Goal: Information Seeking & Learning: Learn about a topic

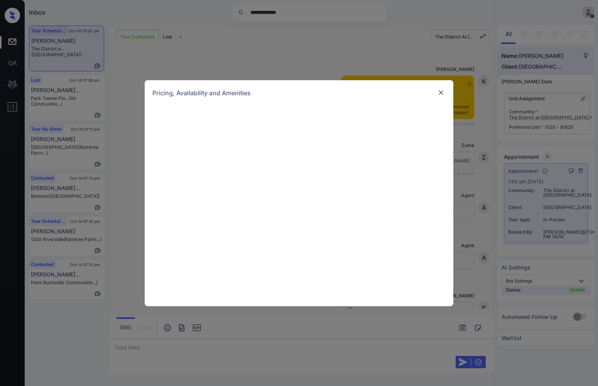
scroll to position [2808, 0]
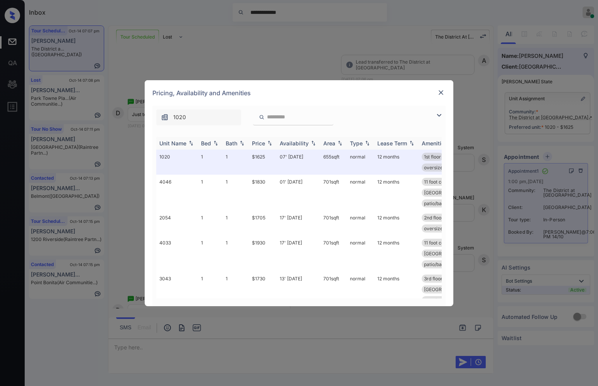
click at [268, 142] on img at bounding box center [270, 142] width 8 height 5
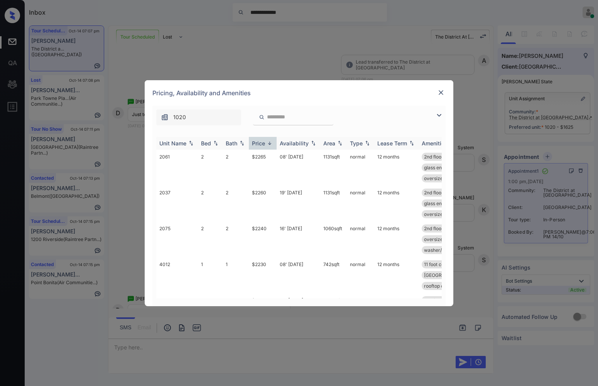
click at [268, 142] on img at bounding box center [270, 143] width 8 height 6
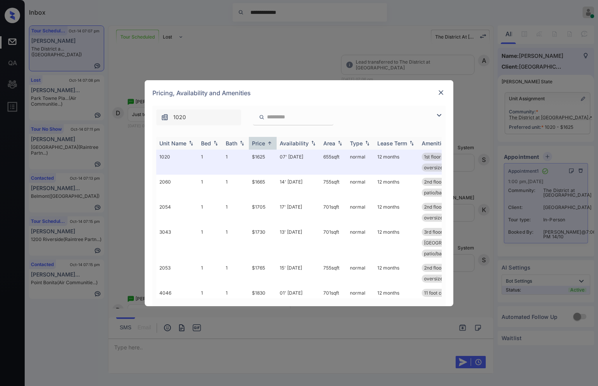
click at [272, 142] on img at bounding box center [270, 143] width 8 height 6
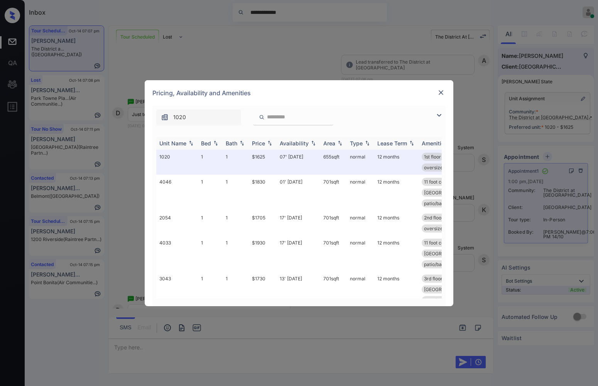
click at [272, 142] on img at bounding box center [270, 142] width 8 height 5
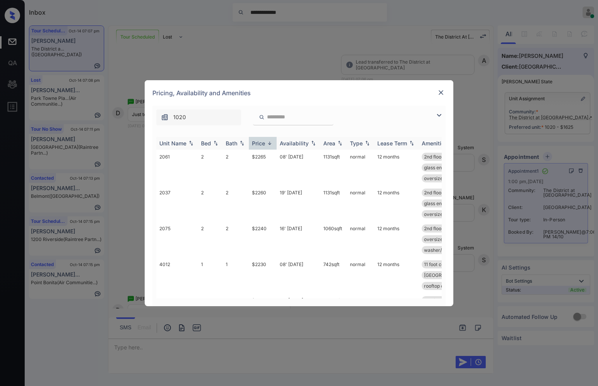
click at [272, 142] on img at bounding box center [270, 143] width 8 height 6
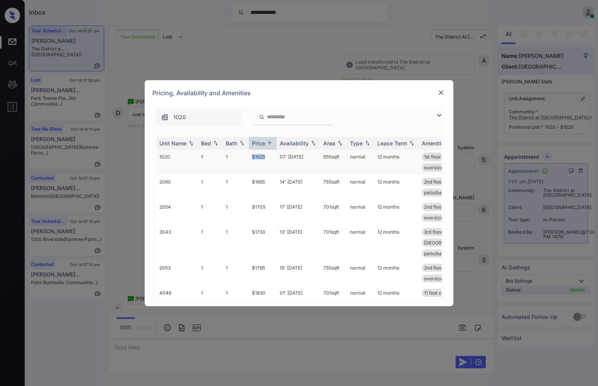
copy td "$1625"
drag, startPoint x: 268, startPoint y: 157, endPoint x: 253, endPoint y: 156, distance: 15.1
click at [253, 156] on td "$1625" at bounding box center [263, 162] width 28 height 25
click at [265, 156] on td "$1625" at bounding box center [263, 162] width 28 height 25
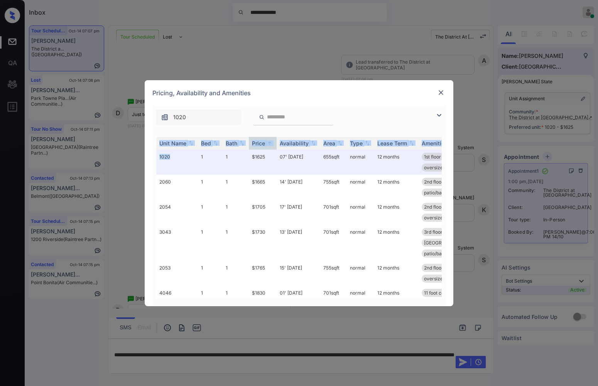
drag, startPoint x: 177, startPoint y: 160, endPoint x: 149, endPoint y: 160, distance: 27.8
click at [149, 160] on div "**********" at bounding box center [299, 206] width 308 height 200
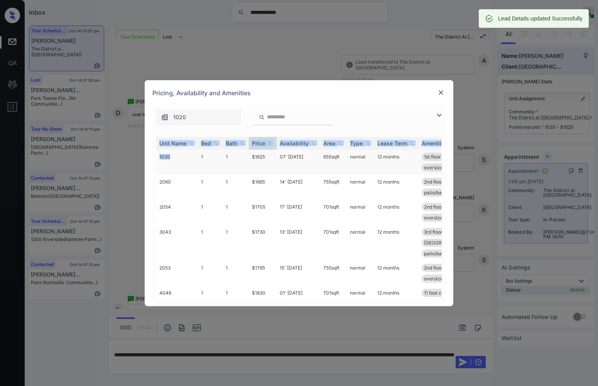
click at [175, 155] on td "1020" at bounding box center [177, 162] width 42 height 25
click at [157, 158] on td "1020" at bounding box center [177, 162] width 42 height 25
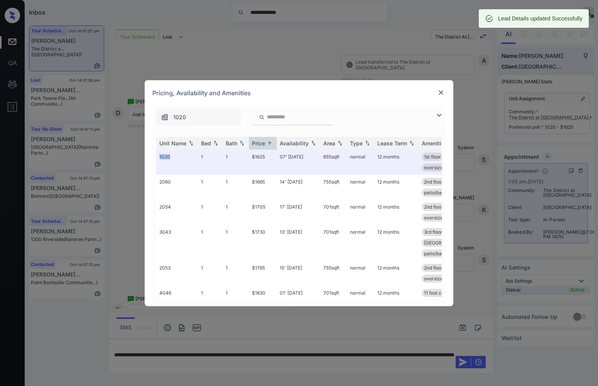
copy td "1020"
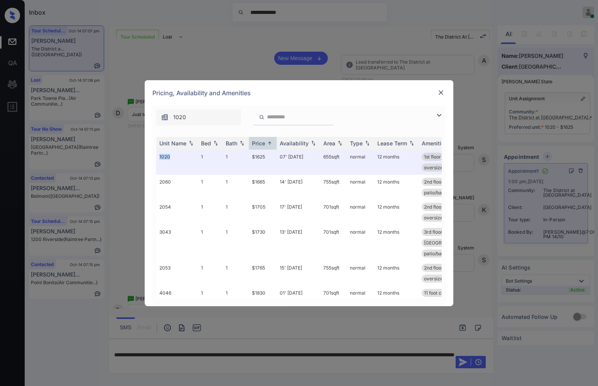
click at [441, 93] on img at bounding box center [441, 93] width 8 height 8
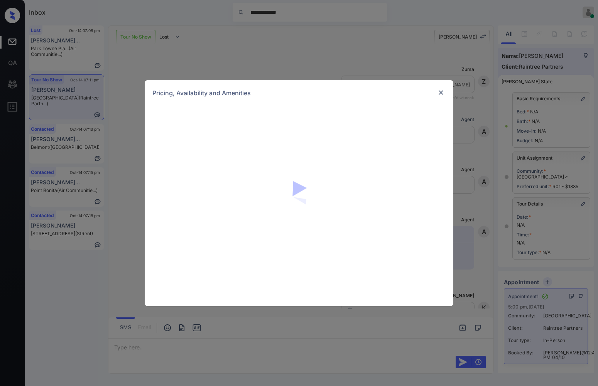
scroll to position [2355, 0]
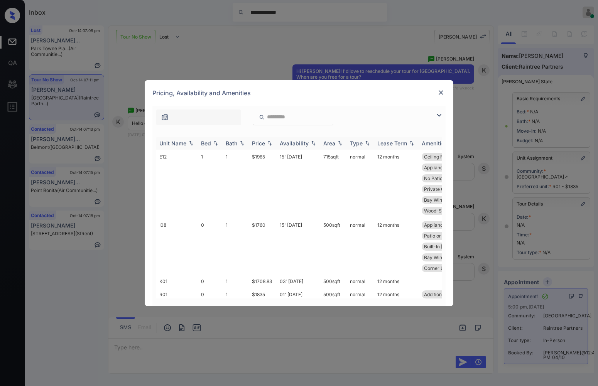
click at [271, 142] on img at bounding box center [270, 142] width 8 height 5
click at [271, 142] on img at bounding box center [270, 143] width 8 height 6
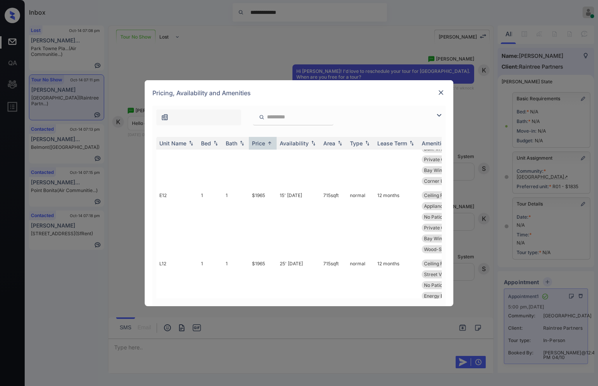
scroll to position [113, 0]
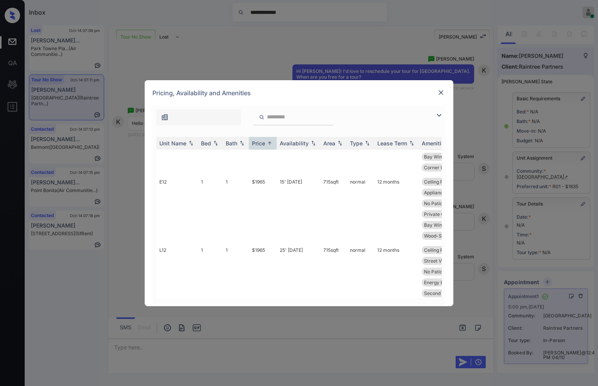
click at [573, 153] on div "**********" at bounding box center [299, 193] width 598 height 386
click at [442, 89] on img at bounding box center [441, 93] width 8 height 8
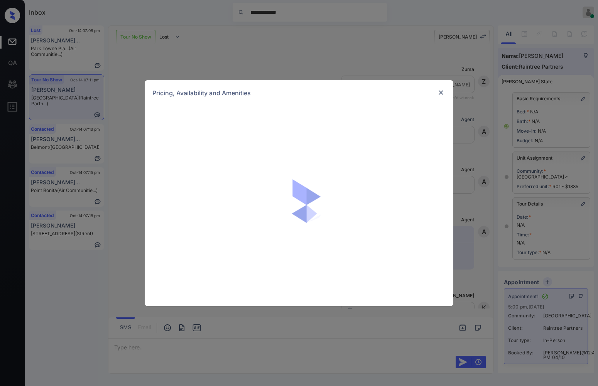
scroll to position [2355, 0]
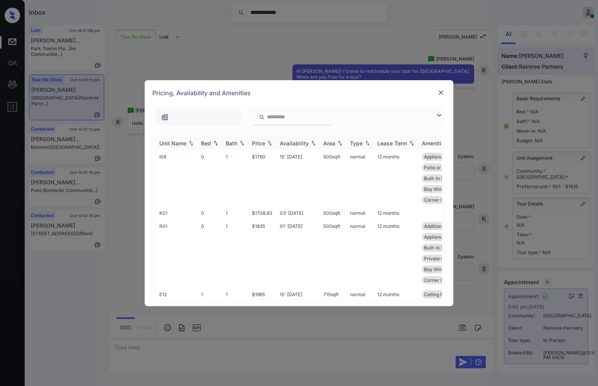
click at [271, 142] on img at bounding box center [270, 142] width 8 height 5
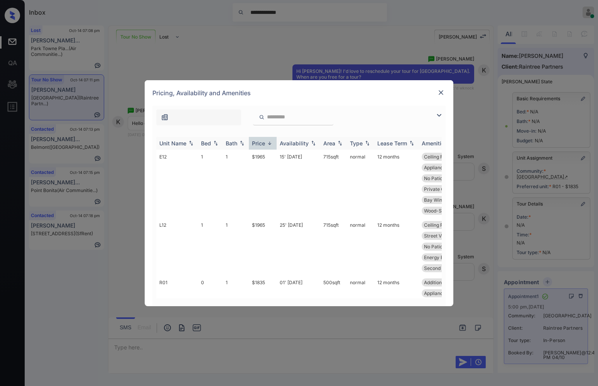
click at [271, 142] on img at bounding box center [270, 143] width 8 height 6
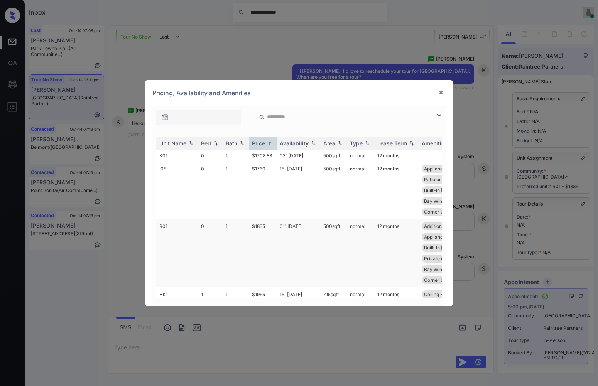
scroll to position [113, 0]
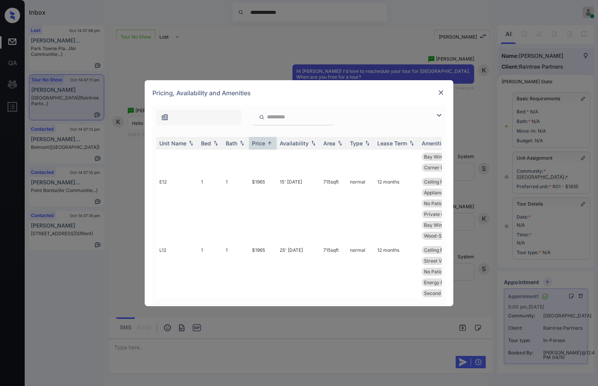
click at [441, 94] on img at bounding box center [441, 93] width 8 height 8
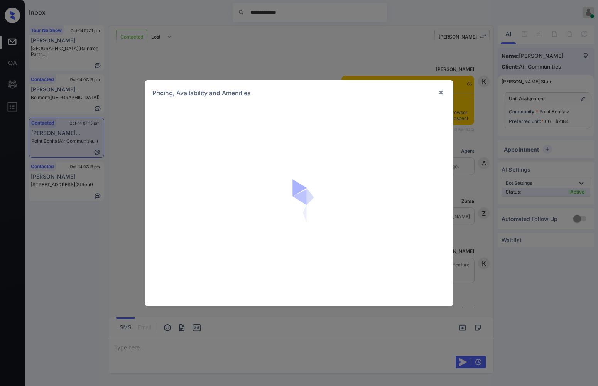
scroll to position [452, 0]
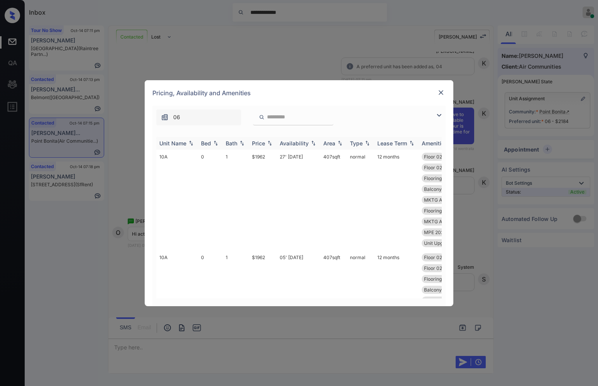
click at [270, 143] on img at bounding box center [270, 142] width 8 height 5
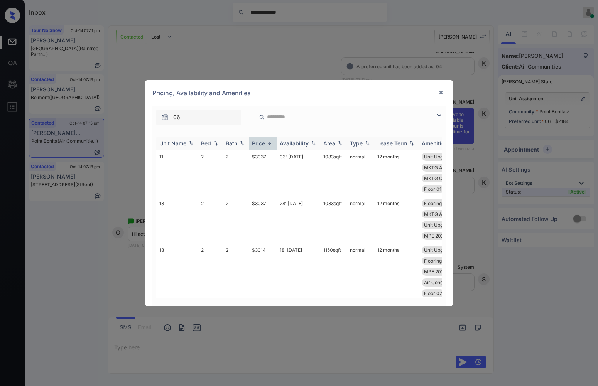
click at [269, 143] on img at bounding box center [270, 143] width 8 height 6
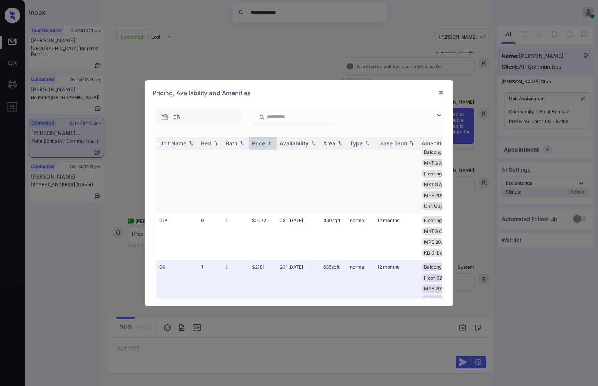
scroll to position [231, 0]
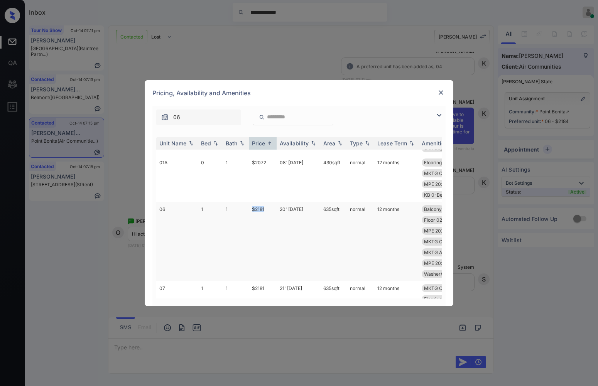
drag, startPoint x: 270, startPoint y: 210, endPoint x: 248, endPoint y: 209, distance: 22.8
click at [248, 209] on tr "06 1 1 $2181 20' Jun 25 635 sqft normal 12 months Balcony MPE 2025 SmartR... Un…" at bounding box center [357, 241] width 403 height 79
copy tr "$2181"
click at [258, 209] on td "$2181" at bounding box center [263, 241] width 28 height 79
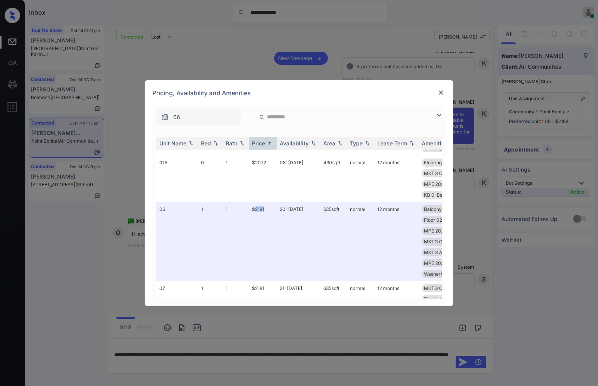
click at [438, 93] on img at bounding box center [441, 93] width 8 height 8
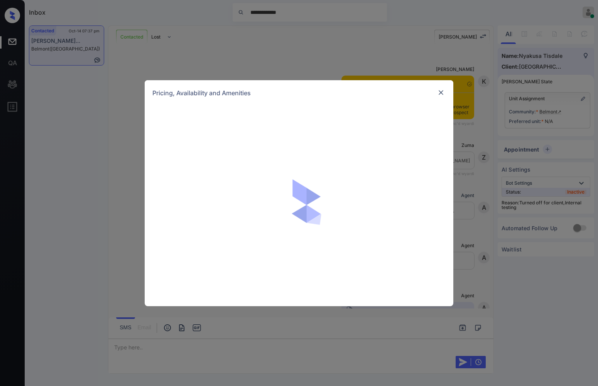
scroll to position [1827, 0]
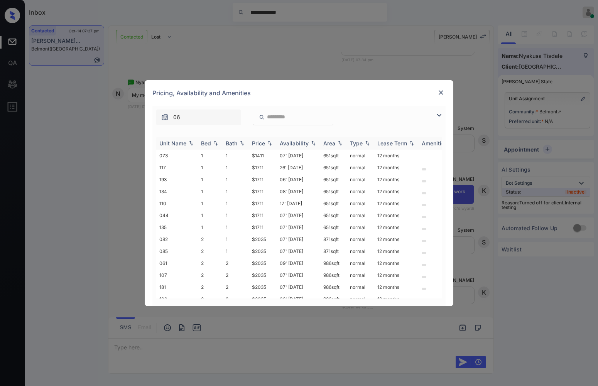
click at [272, 143] on img at bounding box center [270, 142] width 8 height 5
click at [272, 143] on img at bounding box center [270, 143] width 8 height 6
click at [257, 240] on td "$2035" at bounding box center [263, 239] width 28 height 12
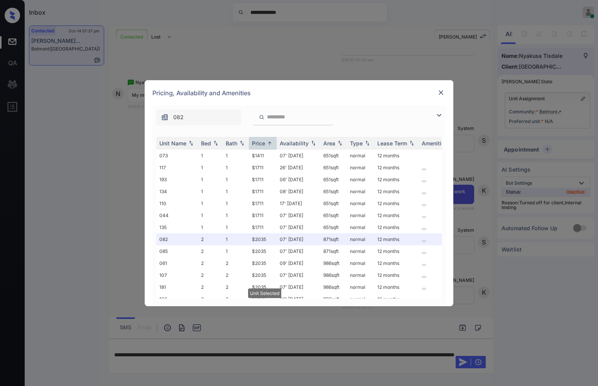
click at [436, 92] on div at bounding box center [440, 92] width 9 height 9
